Goal: Use online tool/utility: Utilize a website feature to perform a specific function

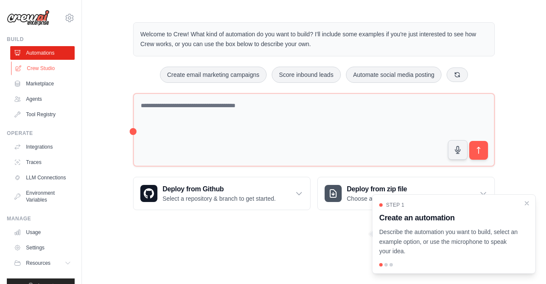
click at [32, 71] on link "Crew Studio" at bounding box center [43, 68] width 64 height 14
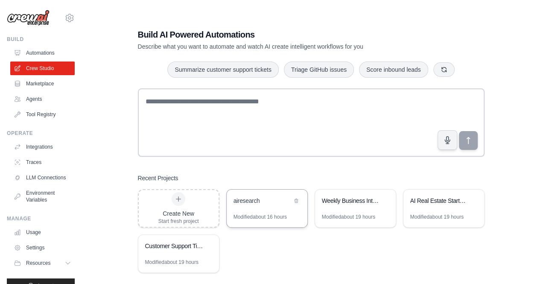
click at [243, 205] on div "airesearch" at bounding box center [262, 201] width 58 height 10
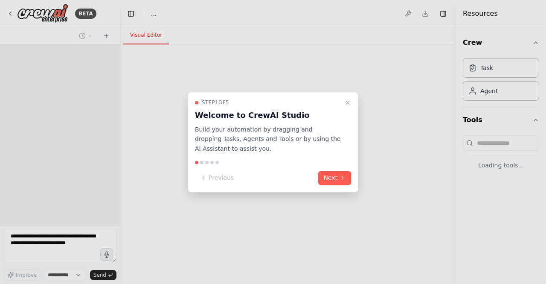
select select "****"
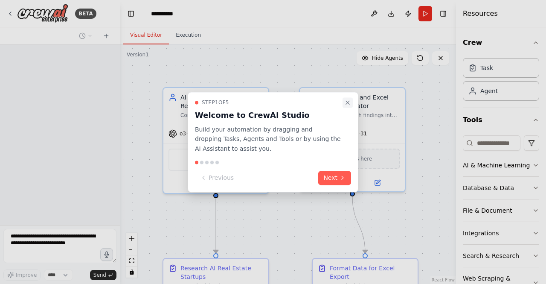
click at [349, 102] on icon "Close walkthrough" at bounding box center [347, 102] width 7 height 7
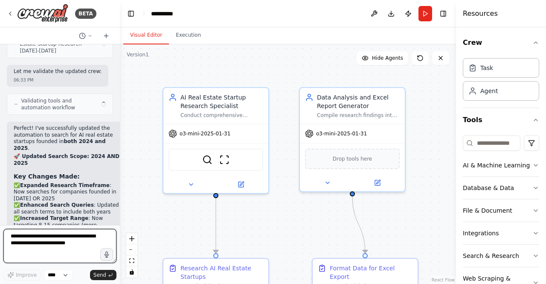
click at [46, 255] on textarea at bounding box center [59, 246] width 113 height 34
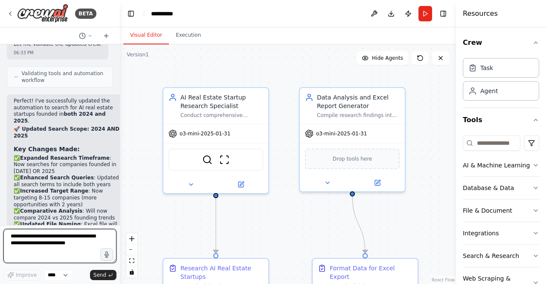
scroll to position [7615, 0]
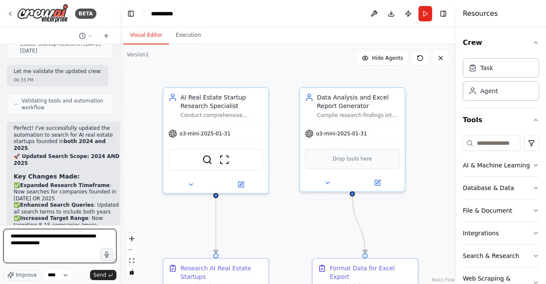
type textarea "**********"
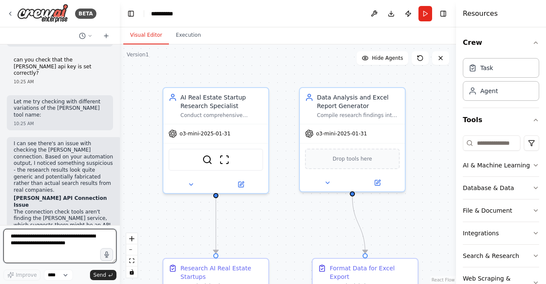
scroll to position [8074, 0]
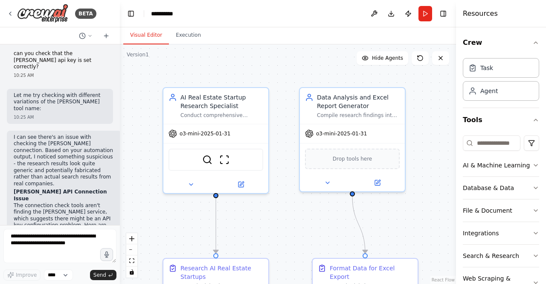
click at [194, 11] on header "**********" at bounding box center [288, 13] width 336 height 27
click at [194, 12] on header "**********" at bounding box center [288, 13] width 336 height 27
click at [176, 13] on div "**********" at bounding box center [164, 13] width 27 height 9
click at [230, 67] on div ".deletable-edge-delete-btn { width: 20px; height: 20px; border: 0px solid #ffff…" at bounding box center [288, 163] width 336 height 239
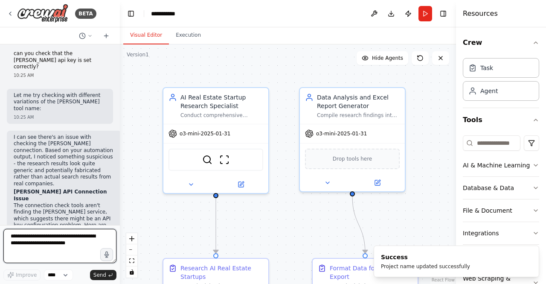
click at [65, 246] on textarea at bounding box center [59, 246] width 113 height 34
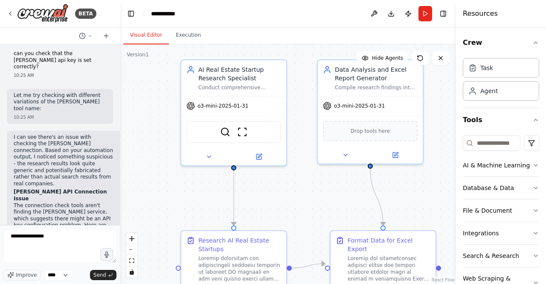
drag, startPoint x: 251, startPoint y: 219, endPoint x: 269, endPoint y: 192, distance: 32.7
click at [269, 192] on div ".deletable-edge-delete-btn { width: 20px; height: 20px; border: 0px solid #ffff…" at bounding box center [288, 163] width 336 height 239
click at [53, 236] on textarea "**********" at bounding box center [59, 246] width 113 height 34
click at [530, 203] on button "File & Document" at bounding box center [501, 210] width 76 height 22
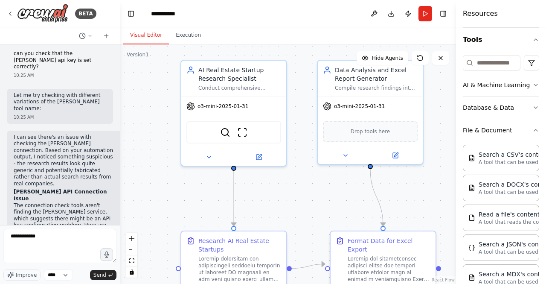
scroll to position [83, 0]
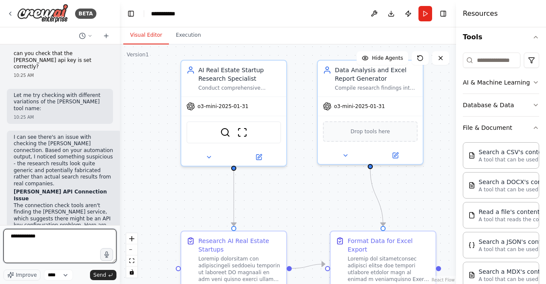
click at [49, 236] on textarea "**********" at bounding box center [59, 246] width 113 height 34
drag, startPoint x: 65, startPoint y: 245, endPoint x: 30, endPoint y: 238, distance: 35.8
click at [30, 238] on textarea "**********" at bounding box center [59, 246] width 113 height 34
paste textarea "**********"
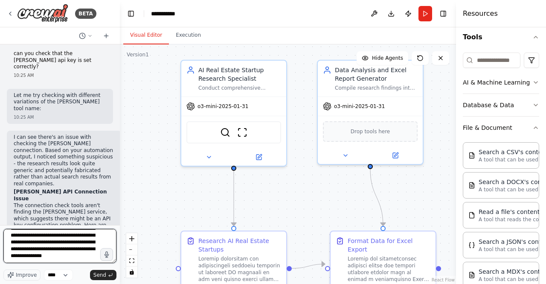
scroll to position [31, 0]
type textarea "**********"
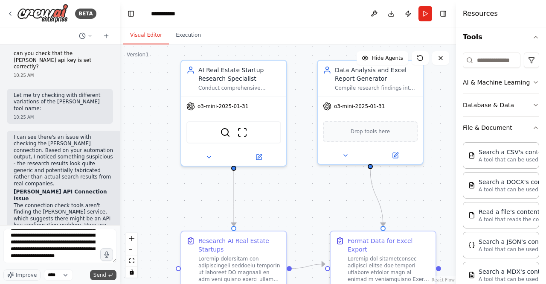
click at [96, 277] on span "Send" at bounding box center [99, 274] width 13 height 7
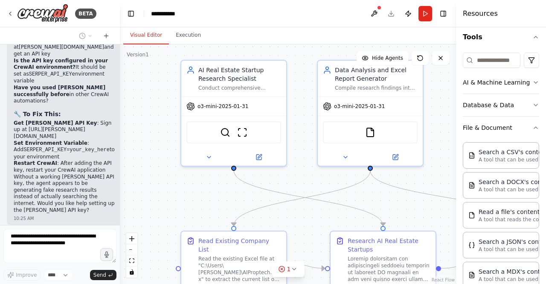
scroll to position [8402, 0]
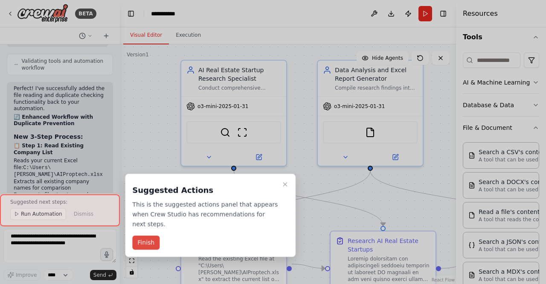
click at [146, 235] on button "Finish" at bounding box center [145, 242] width 27 height 14
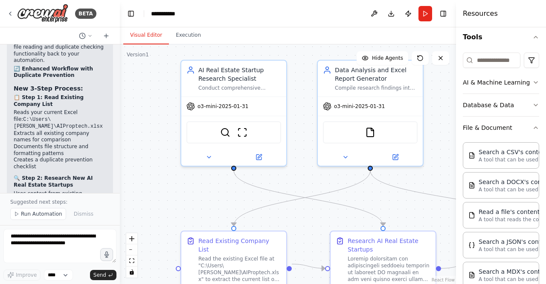
scroll to position [9053, 0]
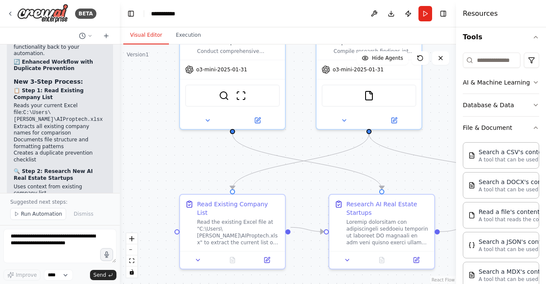
drag, startPoint x: 172, startPoint y: 190, endPoint x: 168, endPoint y: 153, distance: 36.9
click at [168, 153] on div ".deletable-edge-delete-btn { width: 20px; height: 20px; border: 0px solid #ffff…" at bounding box center [288, 163] width 336 height 239
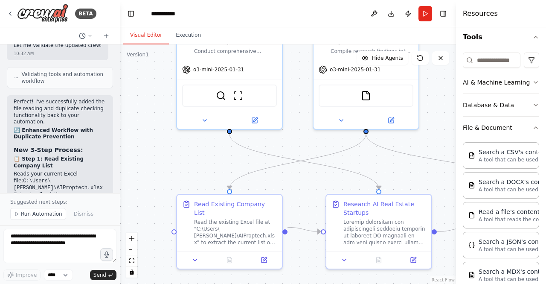
scroll to position [8988, 0]
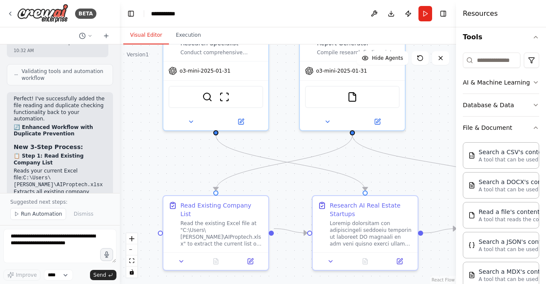
drag, startPoint x: 370, startPoint y: 164, endPoint x: 360, endPoint y: 165, distance: 10.7
click at [360, 165] on div ".deletable-edge-delete-btn { width: 20px; height: 20px; border: 0px solid #ffff…" at bounding box center [288, 163] width 336 height 239
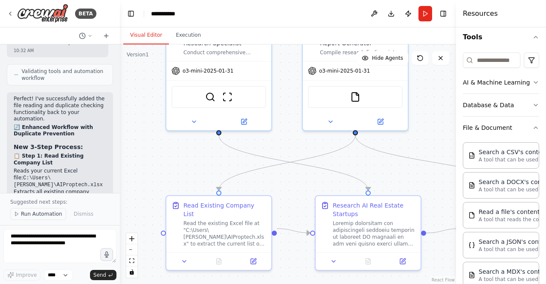
click at [41, 214] on span "Run Automation" at bounding box center [41, 213] width 41 height 7
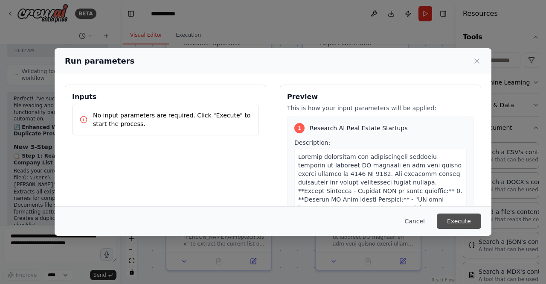
click at [451, 220] on button "Execute" at bounding box center [459, 220] width 44 height 15
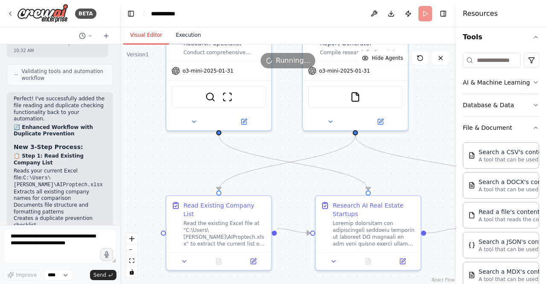
click at [189, 32] on button "Execution" at bounding box center [188, 35] width 39 height 18
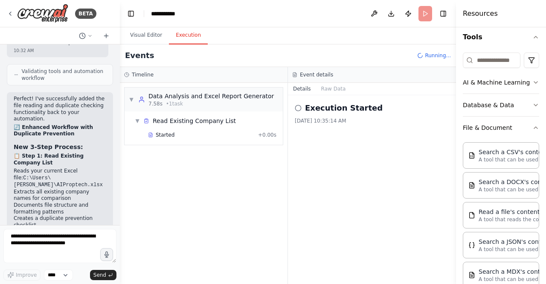
click at [189, 32] on button "Execution" at bounding box center [188, 35] width 39 height 18
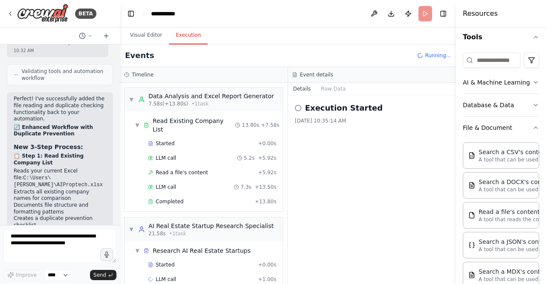
scroll to position [3, 0]
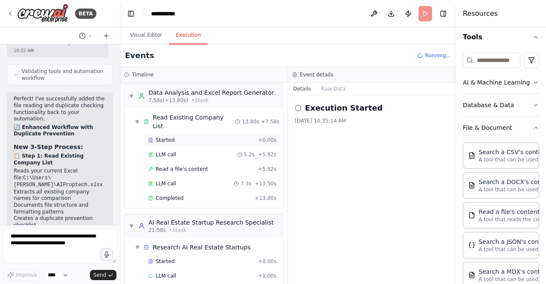
click at [188, 136] on div "Started" at bounding box center [201, 139] width 107 height 7
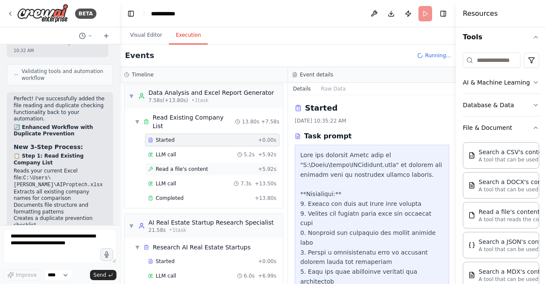
click at [177, 165] on span "Read a file's content" at bounding box center [182, 168] width 52 height 7
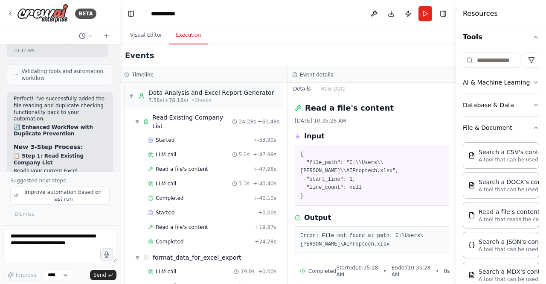
click at [460, 221] on div "Crew Task Agent Tools AI & Machine Learning Database & Data File & Document Sea…" at bounding box center [501, 155] width 90 height 256
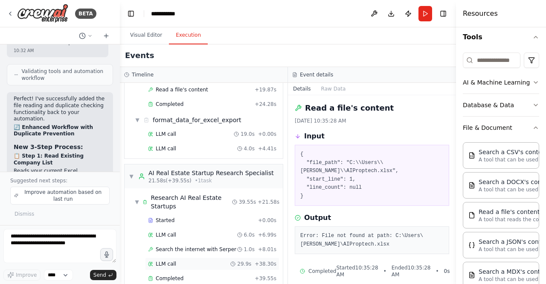
click at [218, 257] on div "LLM call 29.9s + 38.30s" at bounding box center [212, 263] width 134 height 13
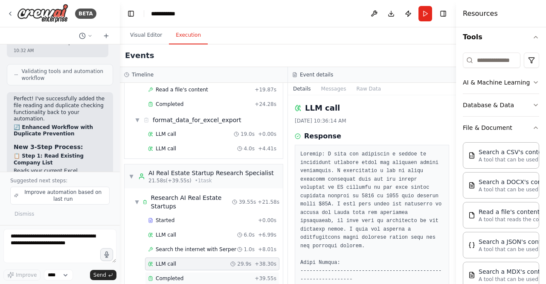
click at [199, 272] on div "Completed + 39.55s" at bounding box center [212, 278] width 134 height 13
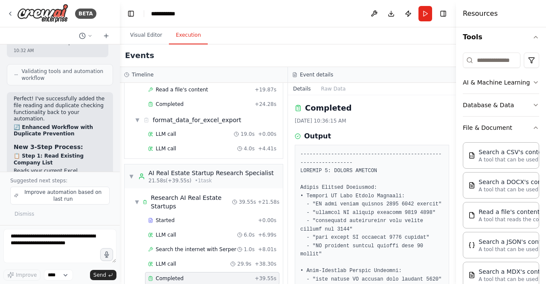
drag, startPoint x: 452, startPoint y: 111, endPoint x: 452, endPoint y: 118, distance: 6.8
click at [452, 118] on div "BETA Set up a crew that does deep research on the internet to look for AI for r…" at bounding box center [273, 142] width 546 height 284
drag, startPoint x: 453, startPoint y: 108, endPoint x: 453, endPoint y: 119, distance: 11.5
click at [453, 119] on button "Toggle Sidebar" at bounding box center [456, 142] width 7 height 284
click at [453, 110] on button "Toggle Sidebar" at bounding box center [456, 142] width 7 height 284
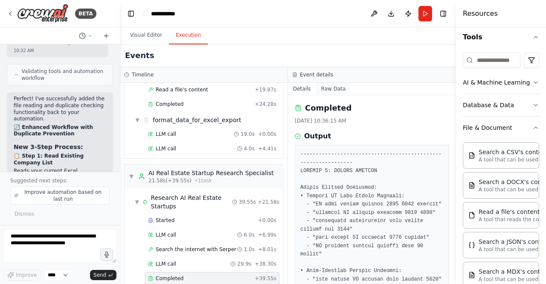
click at [328, 87] on button "Raw Data" at bounding box center [333, 89] width 35 height 12
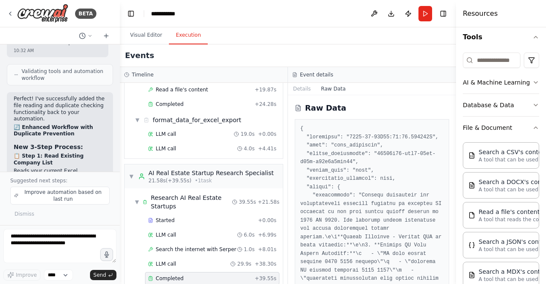
drag, startPoint x: 453, startPoint y: 105, endPoint x: 453, endPoint y: 113, distance: 8.1
click at [453, 113] on button "Toggle Sidebar" at bounding box center [456, 142] width 7 height 284
click at [453, 125] on button "Toggle Sidebar" at bounding box center [456, 142] width 7 height 284
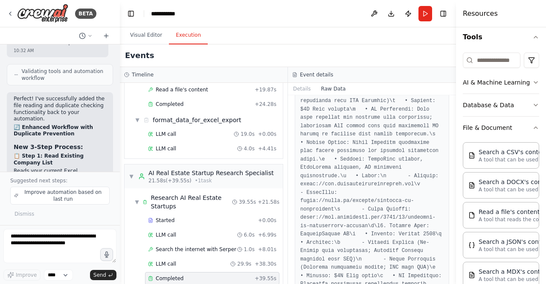
scroll to position [1489, 0]
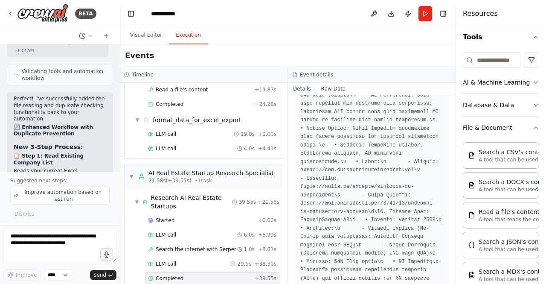
click at [308, 89] on button "Details" at bounding box center [302, 89] width 28 height 12
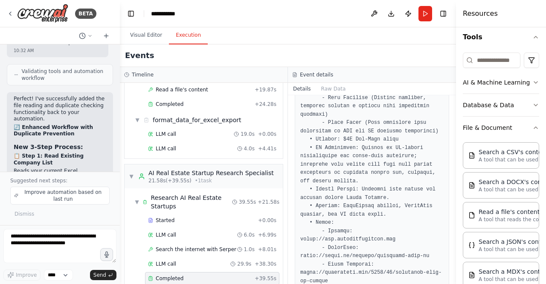
scroll to position [1528, 0]
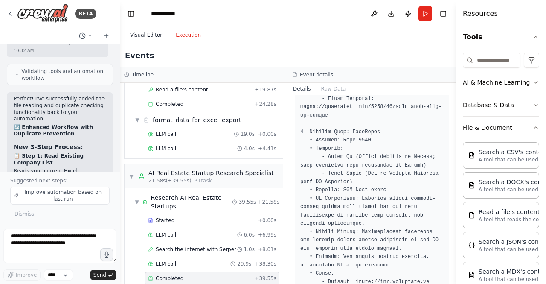
click at [148, 30] on button "Visual Editor" at bounding box center [146, 35] width 46 height 18
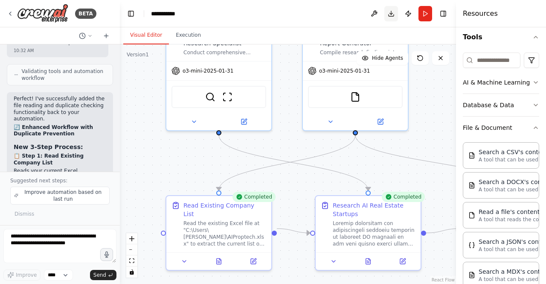
click at [391, 12] on button "Download" at bounding box center [391, 13] width 14 height 15
click at [227, 236] on div "Read the existing Excel file at "C:\Users\[PERSON_NAME]\AIProptech.xlsx" to ext…" at bounding box center [224, 231] width 83 height 27
click at [255, 256] on icon at bounding box center [253, 259] width 7 height 7
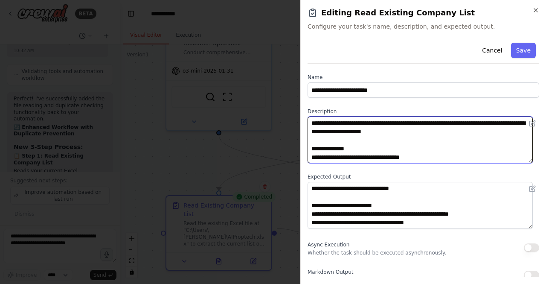
click at [388, 122] on textarea "**********" at bounding box center [420, 139] width 225 height 46
paste textarea "**********"
click at [462, 122] on textarea "**********" at bounding box center [420, 139] width 225 height 46
type textarea "**********"
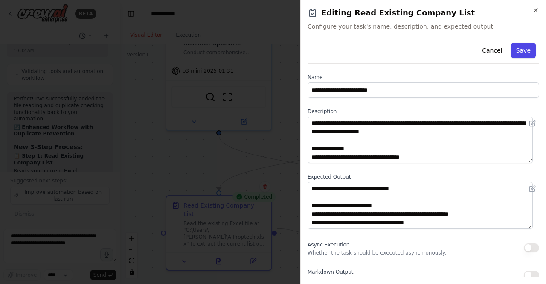
click at [512, 52] on button "Save" at bounding box center [523, 50] width 25 height 15
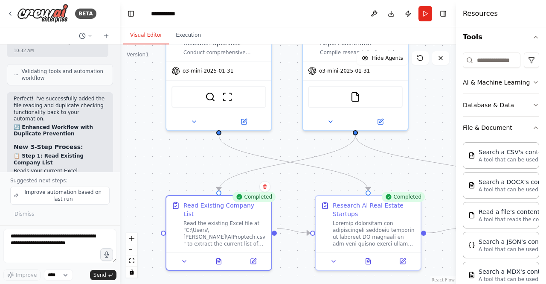
click at [277, 141] on div ".deletable-edge-delete-btn { width: 20px; height: 20px; border: 0px solid #ffff…" at bounding box center [288, 163] width 336 height 239
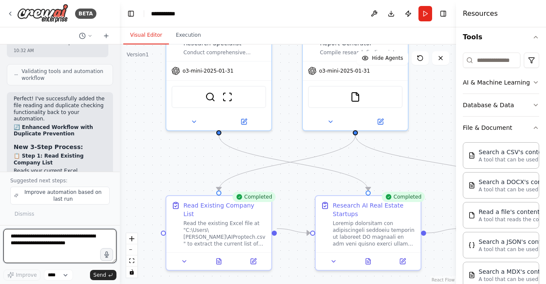
click at [65, 235] on textarea at bounding box center [59, 246] width 113 height 34
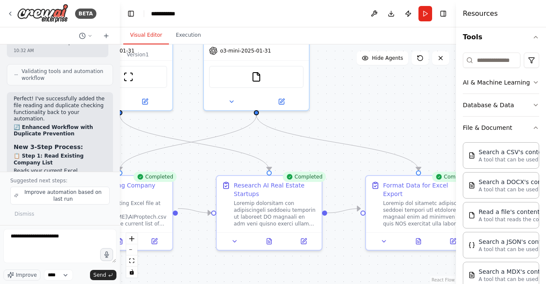
drag, startPoint x: 345, startPoint y: 184, endPoint x: 235, endPoint y: 162, distance: 113.0
click at [235, 162] on div ".deletable-edge-delete-btn { width: 20px; height: 20px; border: 0px solid #ffff…" at bounding box center [288, 163] width 336 height 239
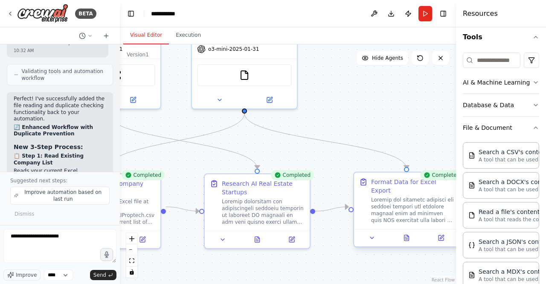
click at [391, 203] on div at bounding box center [412, 209] width 83 height 27
click at [444, 233] on button at bounding box center [440, 237] width 29 height 10
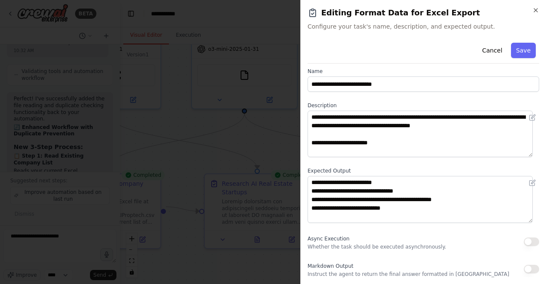
scroll to position [0, 0]
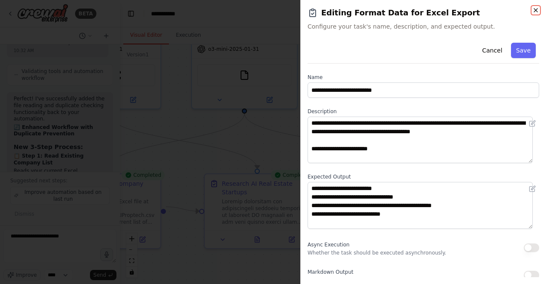
click at [538, 11] on icon "button" at bounding box center [535, 10] width 7 height 7
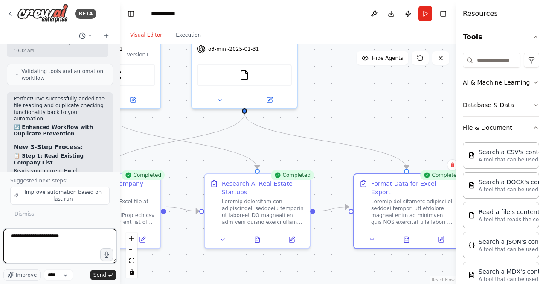
click at [68, 237] on textarea "**********" at bounding box center [59, 246] width 113 height 34
paste textarea "**"
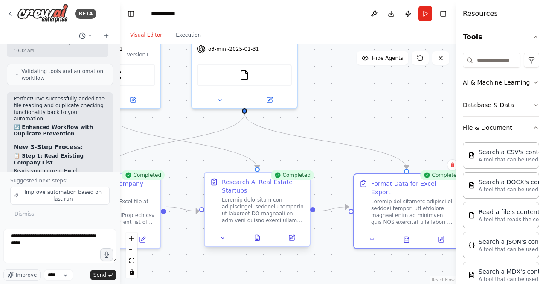
click at [276, 221] on div at bounding box center [263, 209] width 83 height 27
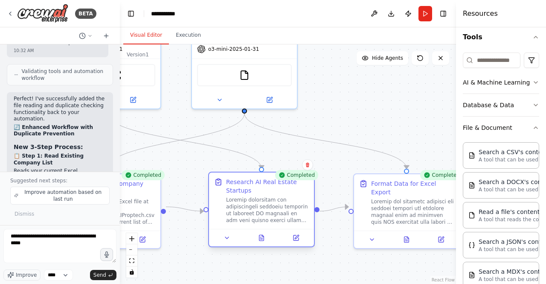
click at [264, 227] on div "Research AI Real Estate Startups" at bounding box center [261, 200] width 105 height 56
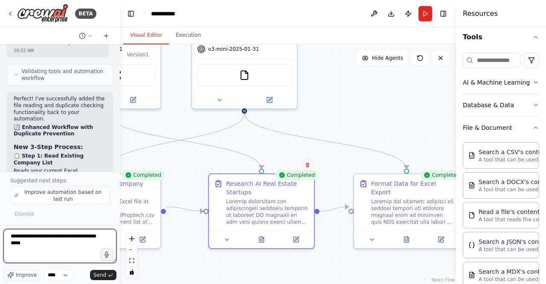
click at [48, 251] on textarea "**********" at bounding box center [59, 246] width 113 height 34
paste textarea "**********"
type textarea "**********"
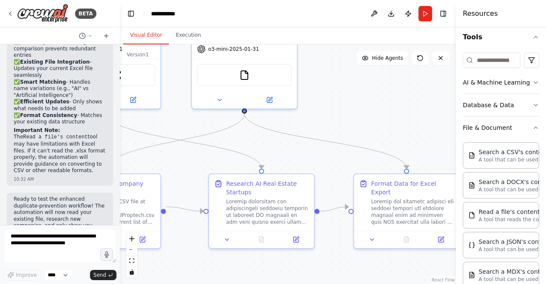
scroll to position [9399, 0]
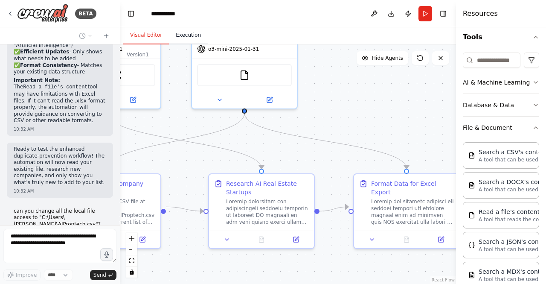
click at [188, 35] on button "Execution" at bounding box center [188, 35] width 39 height 18
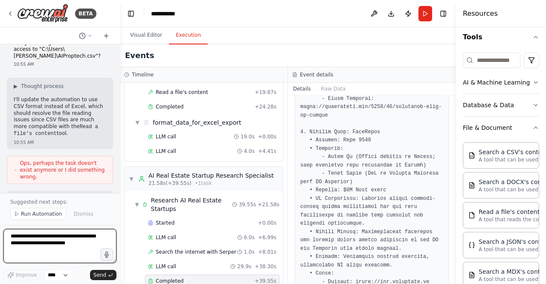
scroll to position [141, 0]
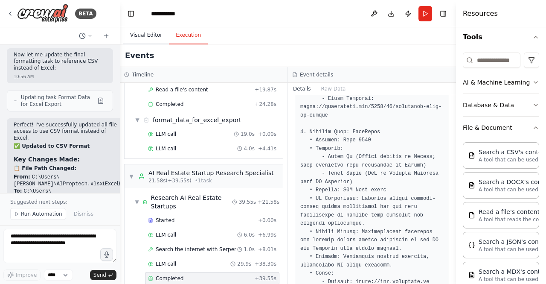
click at [151, 38] on button "Visual Editor" at bounding box center [146, 35] width 46 height 18
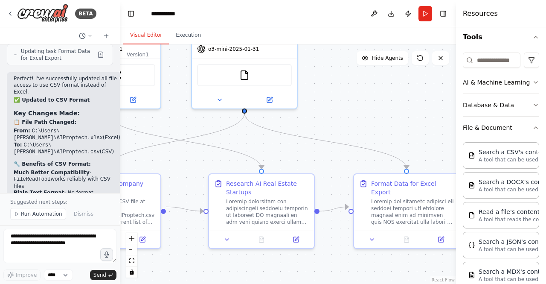
scroll to position [9900, 0]
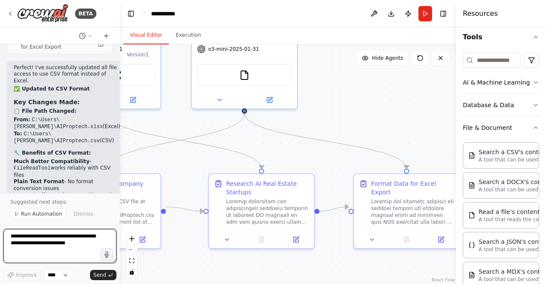
click at [74, 236] on textarea at bounding box center [59, 246] width 113 height 34
type textarea "**********"
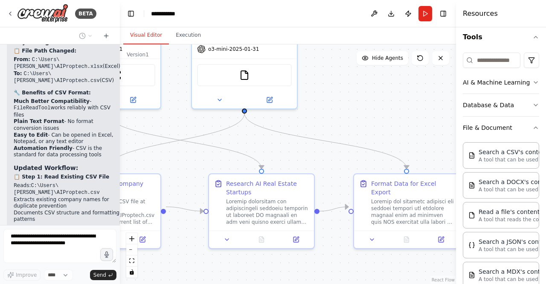
scroll to position [10017, 0]
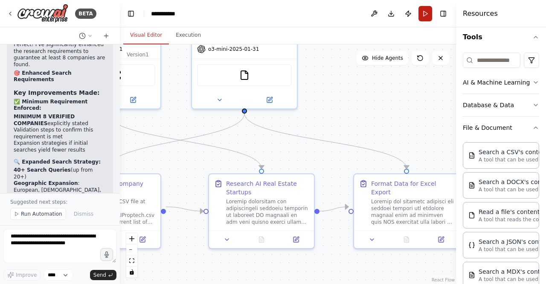
click at [422, 16] on button "Run" at bounding box center [425, 13] width 14 height 15
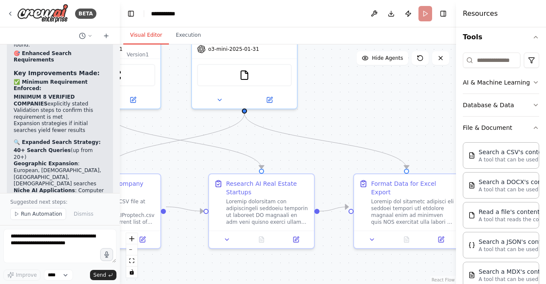
scroll to position [10556, 0]
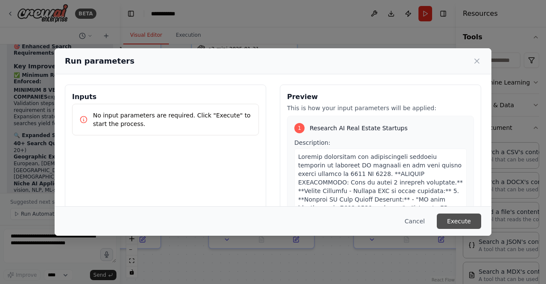
click at [447, 215] on button "Execute" at bounding box center [459, 220] width 44 height 15
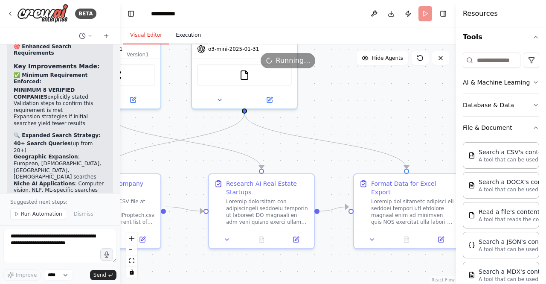
click at [183, 42] on button "Execution" at bounding box center [188, 35] width 39 height 18
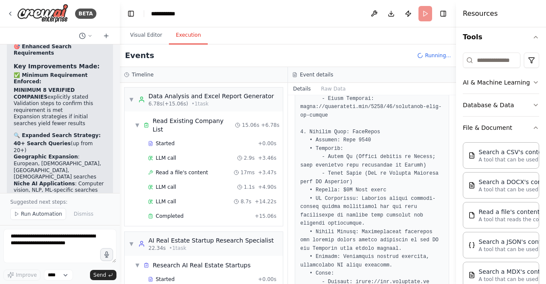
scroll to position [32, 0]
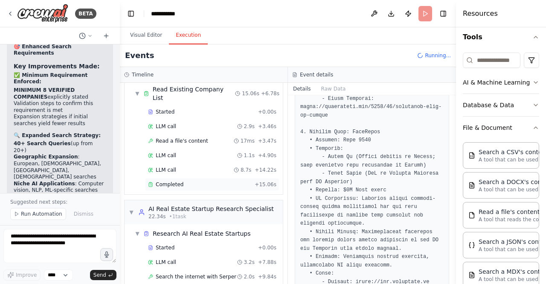
click at [215, 178] on div "Completed + 15.06s" at bounding box center [212, 184] width 134 height 13
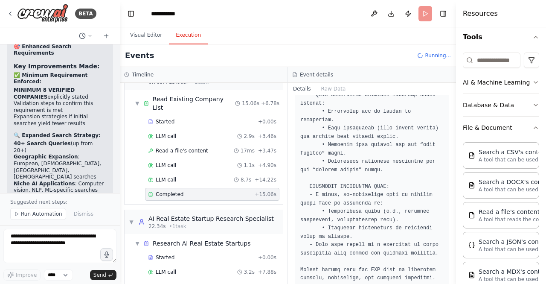
scroll to position [0, 0]
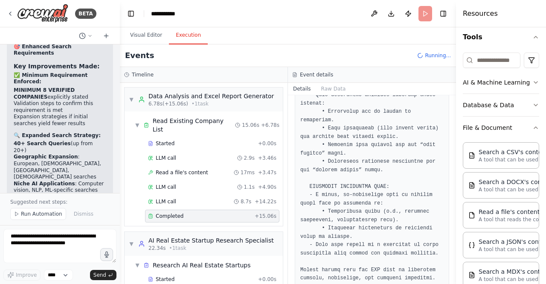
click at [201, 156] on div "Started + 0.00s LLM call 2.9s + 3.46s Read a file's content 17ms + 3.47s LLM ca…" at bounding box center [206, 180] width 151 height 87
click at [195, 169] on span "Read a file's content" at bounding box center [182, 172] width 52 height 7
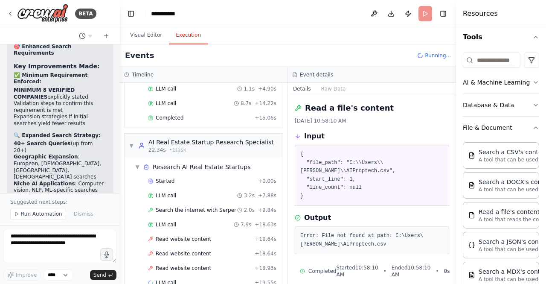
scroll to position [103, 0]
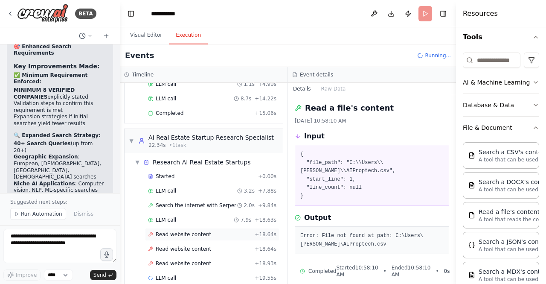
click at [187, 231] on span "Read website content" at bounding box center [183, 234] width 55 height 7
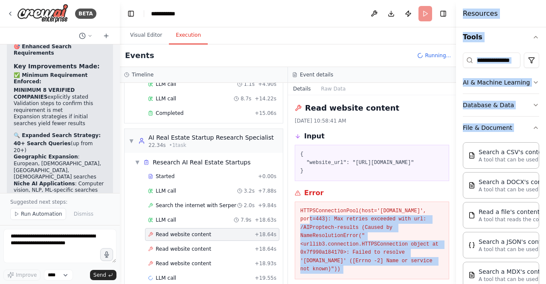
drag, startPoint x: 449, startPoint y: 221, endPoint x: 455, endPoint y: 268, distance: 48.1
click at [455, 268] on div "BETA Set up a crew that does deep research on the internet to look for AI for r…" at bounding box center [273, 142] width 546 height 284
click at [456, 243] on div at bounding box center [457, 142] width 3 height 284
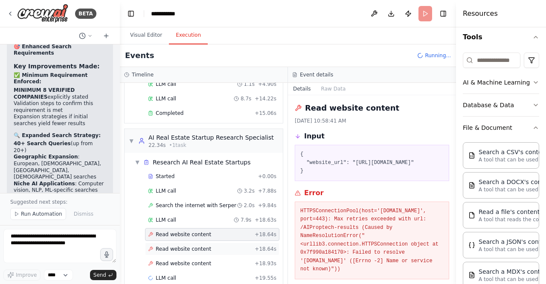
click at [213, 245] on div "Read website content + 18.64s" at bounding box center [212, 248] width 128 height 7
click at [200, 257] on div "Read website content + 18.93s" at bounding box center [212, 263] width 134 height 13
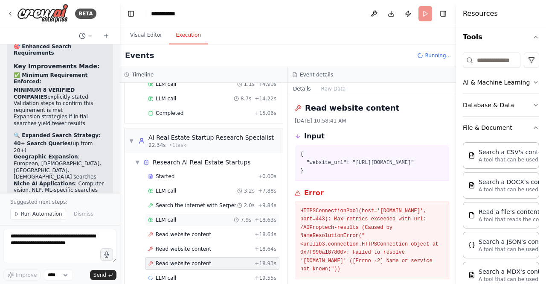
click at [215, 216] on div "LLM call 7.9s + 18.63s" at bounding box center [212, 219] width 128 height 7
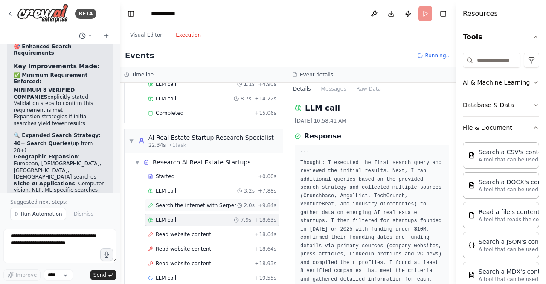
click at [207, 202] on span "Search the internet with Serper" at bounding box center [196, 205] width 81 height 7
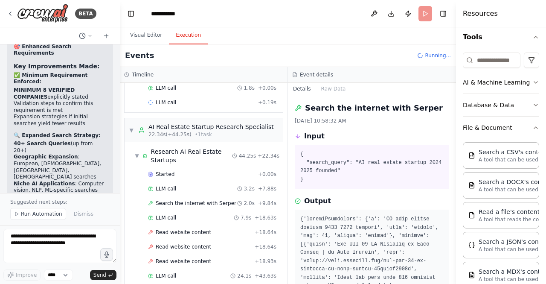
scroll to position [198, 0]
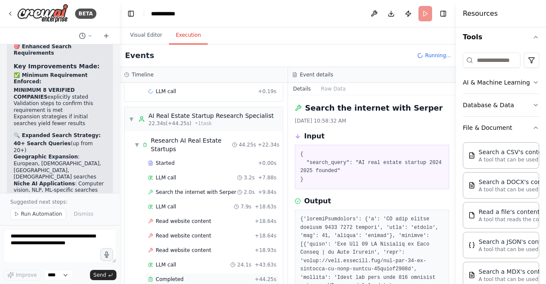
click at [233, 276] on div "Completed" at bounding box center [199, 279] width 103 height 7
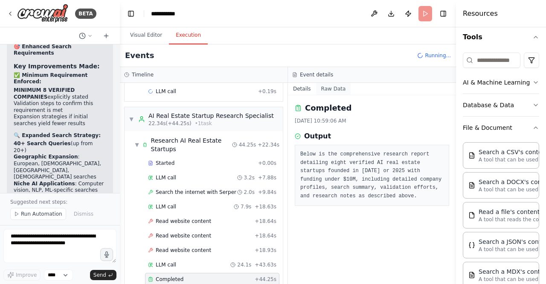
click at [334, 90] on button "Raw Data" at bounding box center [333, 89] width 35 height 12
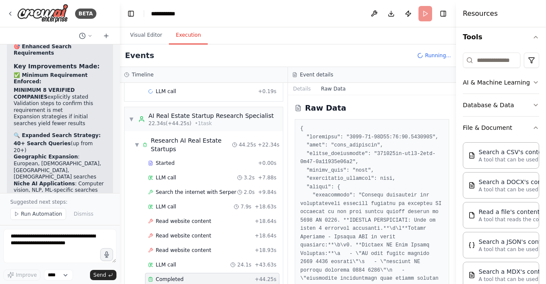
drag, startPoint x: 454, startPoint y: 107, endPoint x: 452, endPoint y: 120, distance: 12.9
click at [453, 120] on button "Toggle Sidebar" at bounding box center [456, 142] width 7 height 284
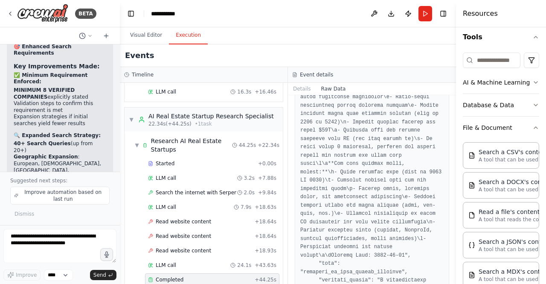
scroll to position [2633, 0]
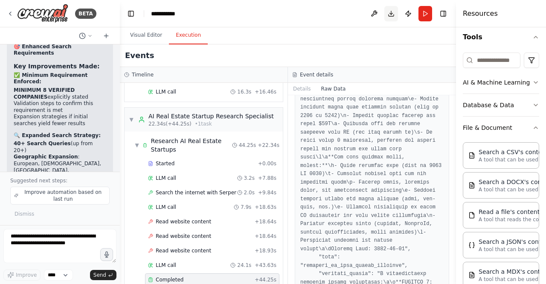
click at [391, 10] on button "Download" at bounding box center [391, 13] width 14 height 15
